Goal: Information Seeking & Learning: Understand process/instructions

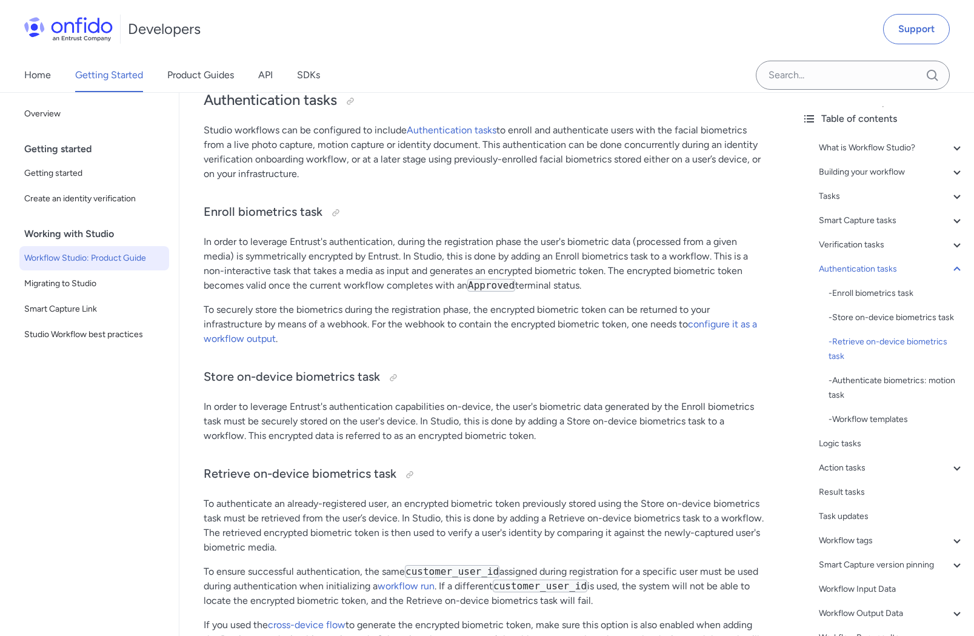
scroll to position [12345, 0]
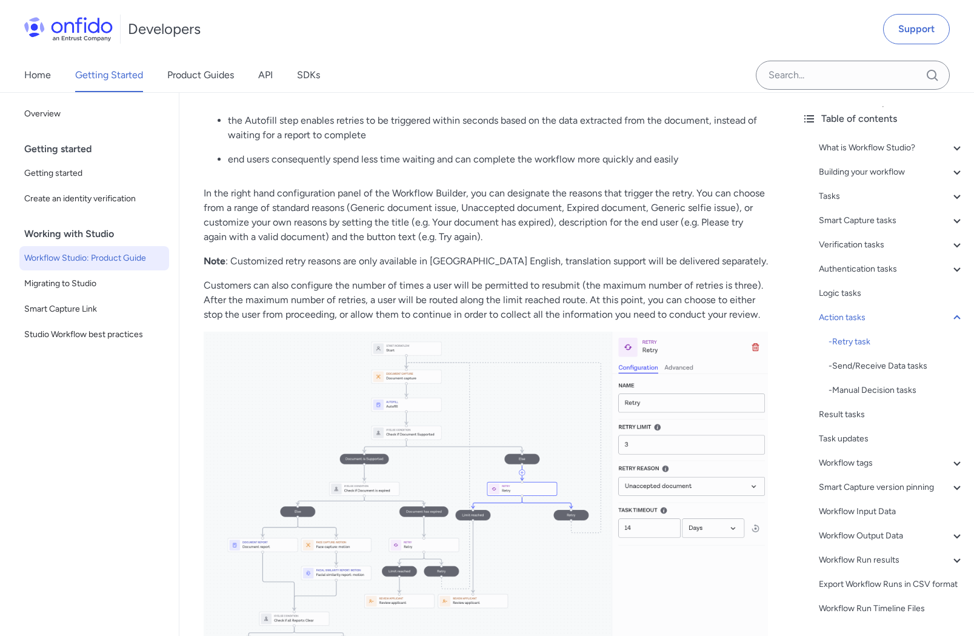
scroll to position [14829, 0]
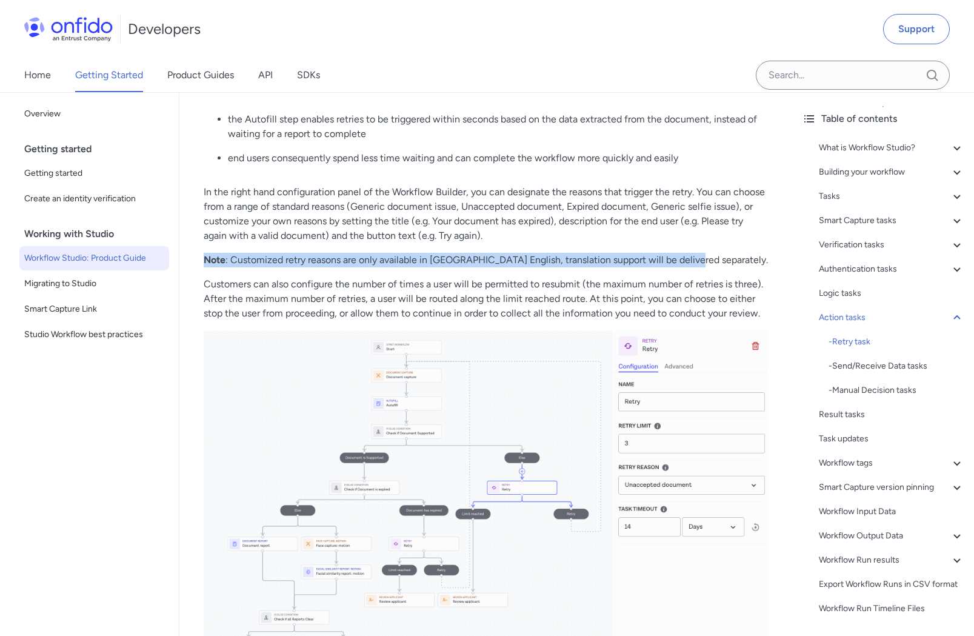
drag, startPoint x: 697, startPoint y: 233, endPoint x: 194, endPoint y: 233, distance: 503.5
copy p "Note : Customized retry reasons are only available in US English, translation s…"
